Goal: Task Accomplishment & Management: Complete application form

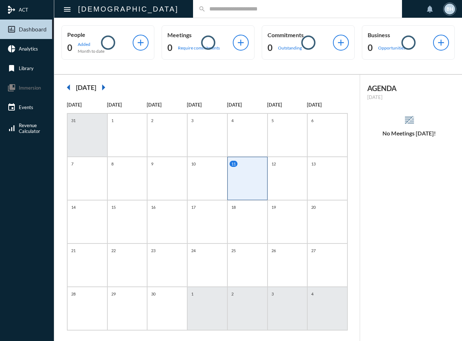
click at [206, 9] on input "text" at bounding box center [301, 9] width 191 height 6
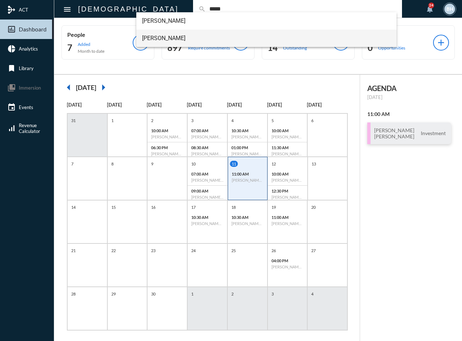
type input "*****"
click at [158, 42] on span "[PERSON_NAME]" at bounding box center [266, 38] width 249 height 17
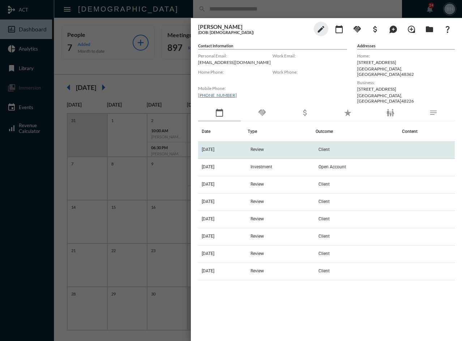
click at [247, 146] on td "[DATE]" at bounding box center [222, 150] width 49 height 17
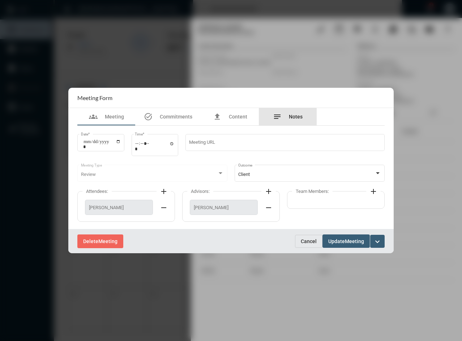
click at [292, 117] on span "Notes" at bounding box center [296, 117] width 14 height 6
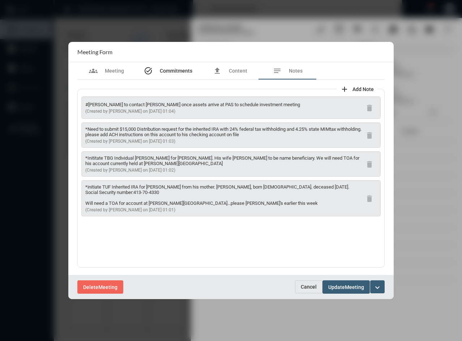
click at [172, 70] on span "Commitments" at bounding box center [176, 71] width 33 height 6
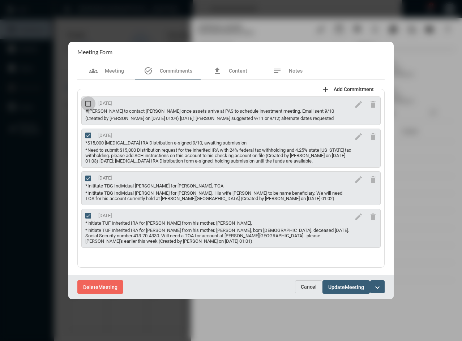
click at [86, 102] on span at bounding box center [88, 104] width 6 height 6
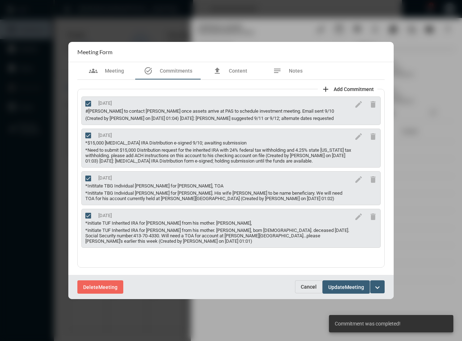
click at [346, 286] on span "Meeting" at bounding box center [354, 287] width 19 height 6
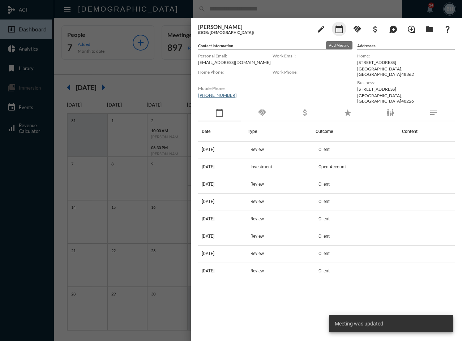
click at [342, 30] on mat-icon "calendar_today" at bounding box center [339, 29] width 9 height 9
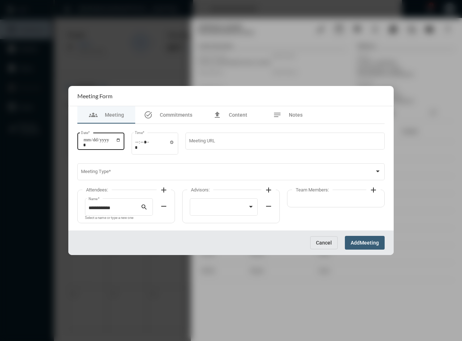
click at [83, 138] on input "Date *" at bounding box center [102, 142] width 38 height 10
type input "**********"
click at [138, 143] on input "Time *" at bounding box center [155, 144] width 40 height 10
type input "*****"
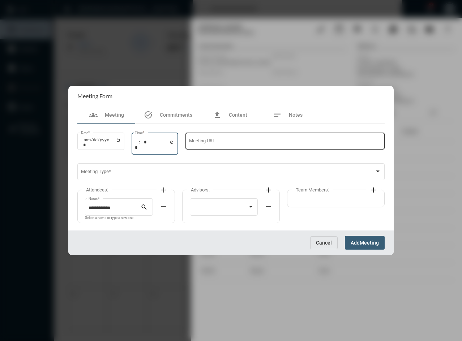
click at [208, 143] on input "Meeting URL" at bounding box center [285, 141] width 192 height 5
type input "*"
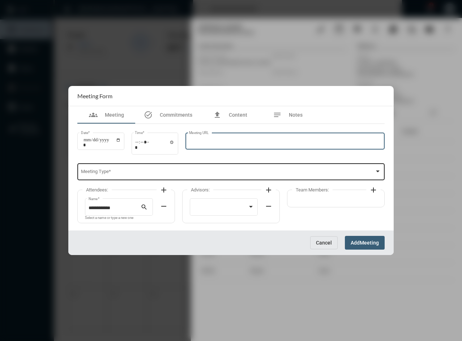
click at [210, 175] on span at bounding box center [228, 173] width 294 height 5
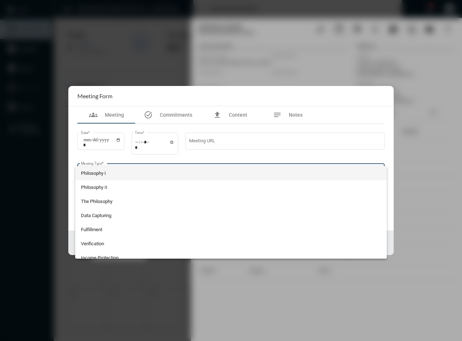
scroll to position [77, 0]
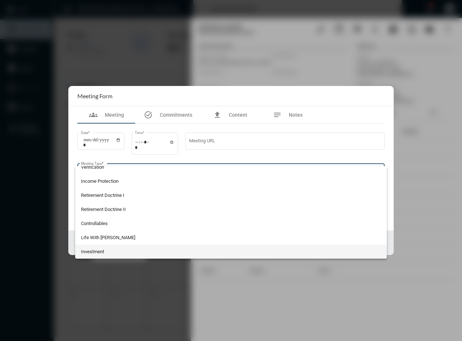
click at [89, 254] on span "Investment" at bounding box center [231, 252] width 300 height 14
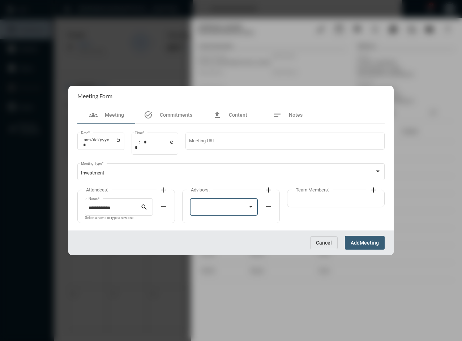
click at [207, 208] on div at bounding box center [220, 208] width 55 height 5
click at [208, 210] on span "[PERSON_NAME]" at bounding box center [223, 208] width 61 height 14
click at [364, 243] on span "Meeting" at bounding box center [368, 243] width 19 height 6
